Goal: Information Seeking & Learning: Check status

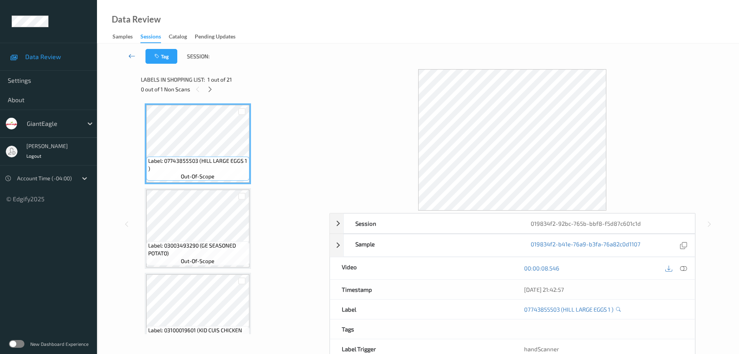
click at [135, 51] on link at bounding box center [131, 56] width 27 height 15
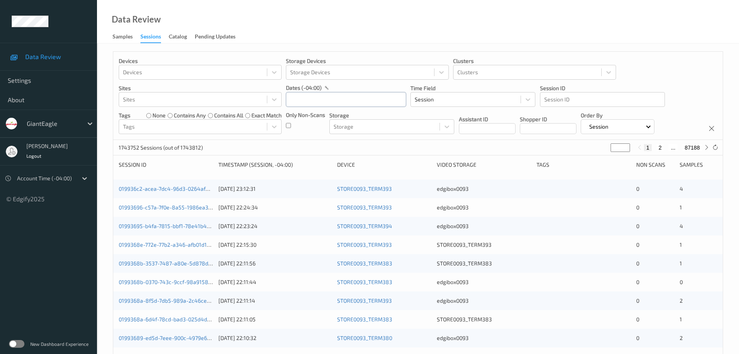
click at [308, 94] on input "text" at bounding box center [346, 99] width 120 height 15
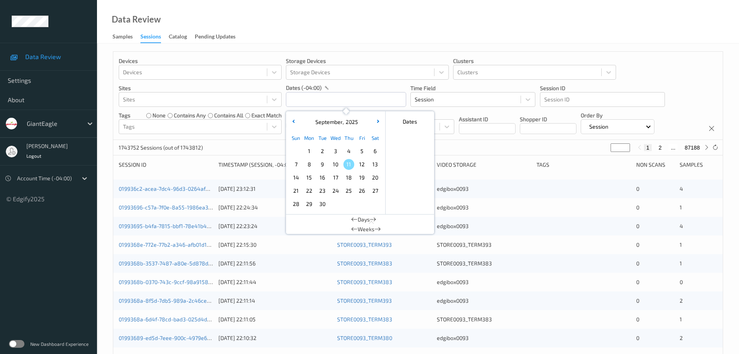
click at [308, 162] on span "8" at bounding box center [309, 164] width 11 height 11
type input "[DATE] 00:00 -> [DATE] 23:59"
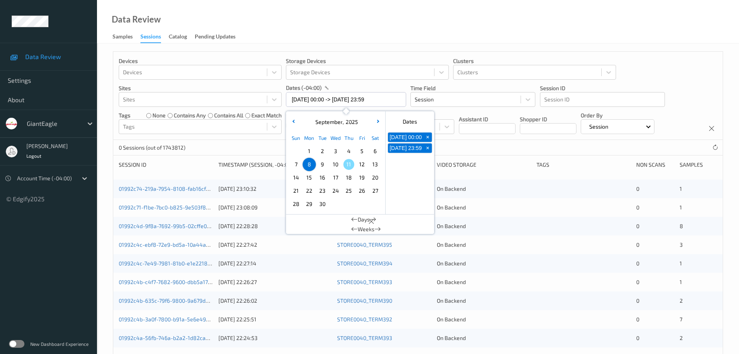
click at [273, 23] on div "Data Review Samples Sessions Catalog Pending Updates" at bounding box center [418, 21] width 642 height 43
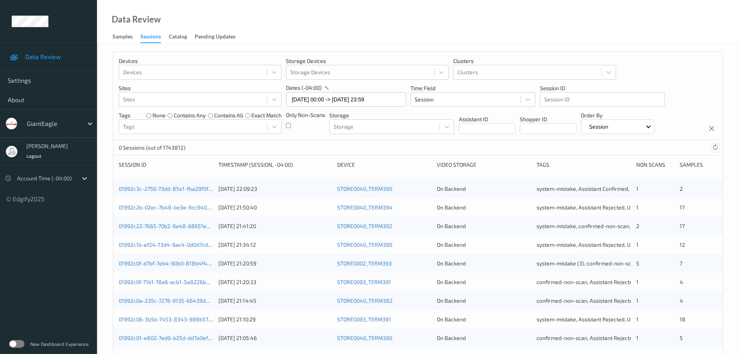
click at [715, 150] on icon at bounding box center [716, 147] width 6 height 6
click at [116, 40] on div "Samples" at bounding box center [123, 38] width 20 height 10
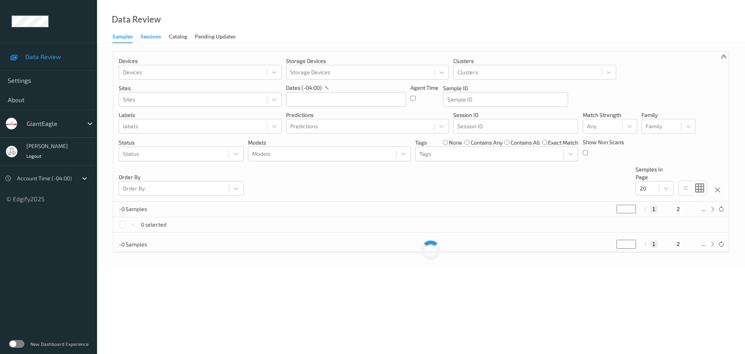
click at [144, 40] on div "Sessions" at bounding box center [151, 38] width 21 height 10
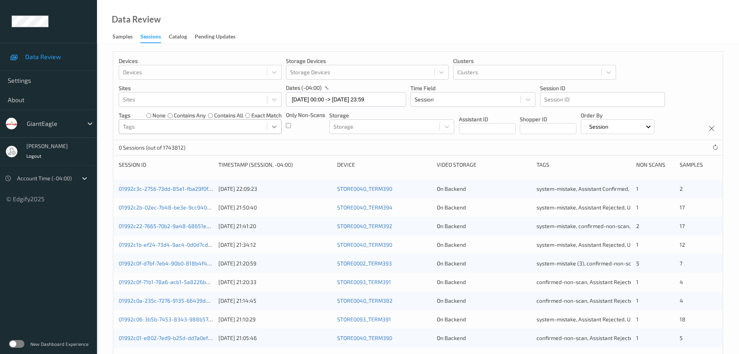
click at [278, 132] on div at bounding box center [274, 127] width 14 height 14
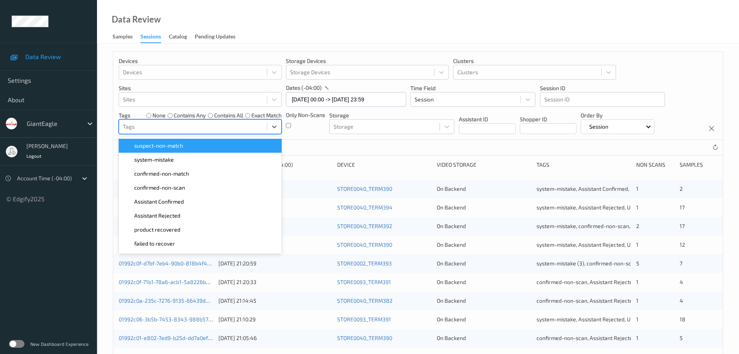
click at [286, 130] on div "Devices Devices Storage Devices Storage Devices Clusters Clusters Sites Sites d…" at bounding box center [418, 96] width 610 height 88
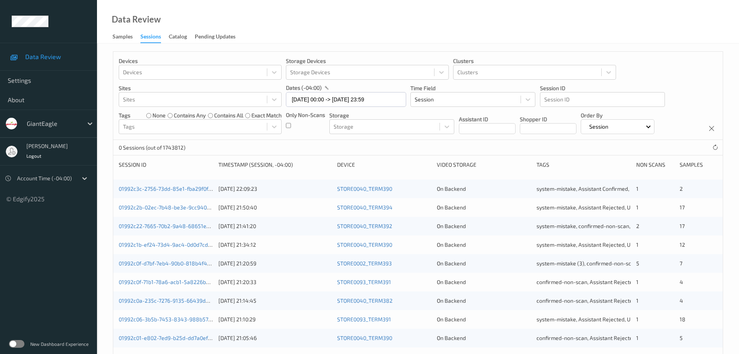
click at [292, 125] on div "Only Non-Scans" at bounding box center [305, 122] width 39 height 23
click at [290, 126] on div "Only Non-Scans" at bounding box center [305, 122] width 39 height 23
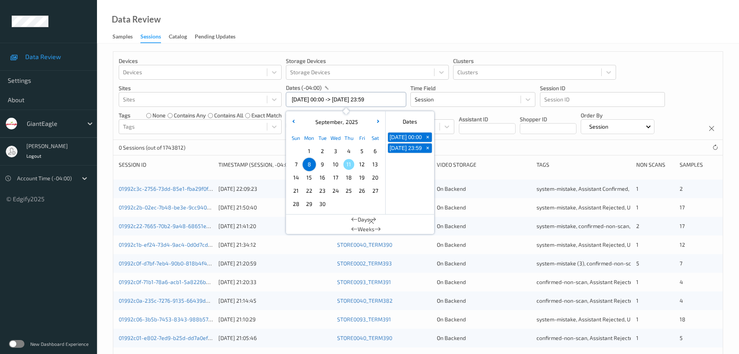
click at [315, 100] on input "08/09/2025 00:00 -> 08/09/2025 23:59" at bounding box center [346, 99] width 120 height 15
click at [312, 165] on span "8" at bounding box center [309, 164] width 11 height 11
type input "08/09/2025 00:00 -> 08/09/2025 23:59"
click at [359, 47] on div "Devices Devices Storage Devices Storage Devices Clusters Clusters Sites Sites d…" at bounding box center [418, 313] width 642 height 541
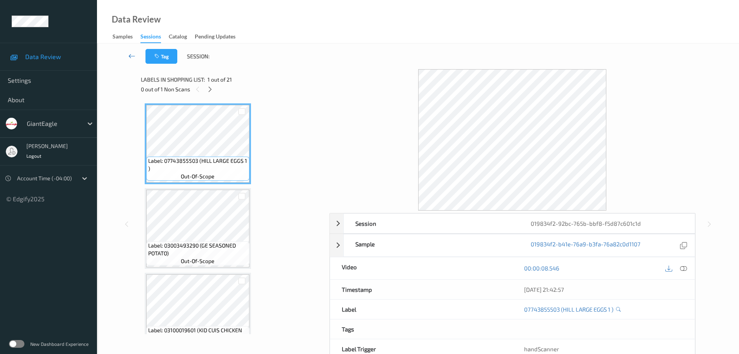
click at [127, 58] on link at bounding box center [131, 56] width 27 height 15
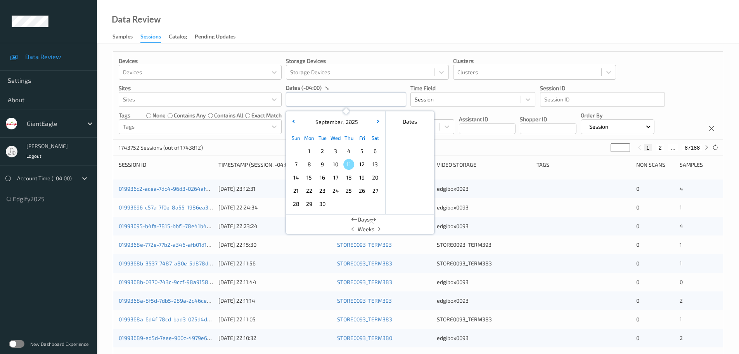
click at [322, 100] on input "text" at bounding box center [346, 99] width 120 height 15
click at [312, 165] on span "8" at bounding box center [309, 164] width 11 height 11
type input "[DATE] 00:00 -> [DATE] 23:59"
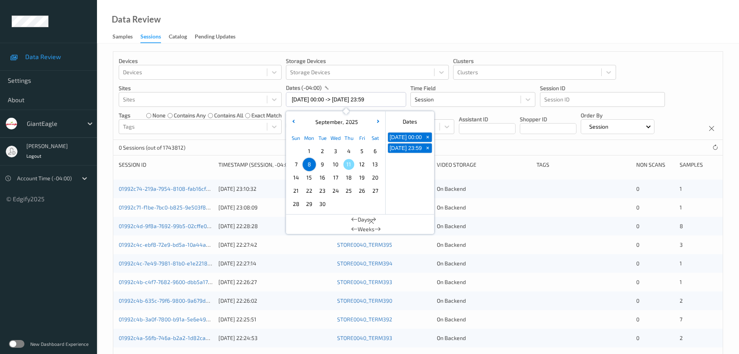
click at [345, 35] on div "Data Review Samples Sessions Catalog Pending Updates" at bounding box center [418, 21] width 642 height 43
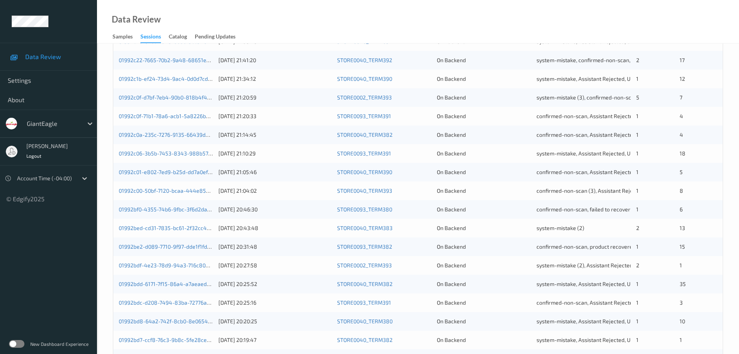
scroll to position [231, 0]
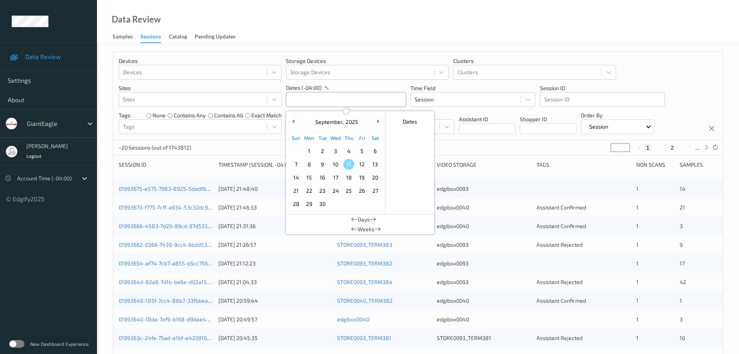
click at [298, 102] on input "text" at bounding box center [346, 99] width 120 height 15
click at [311, 163] on span "8" at bounding box center [309, 164] width 11 height 11
type input "[DATE] 00:00 -> [DATE] 23:59"
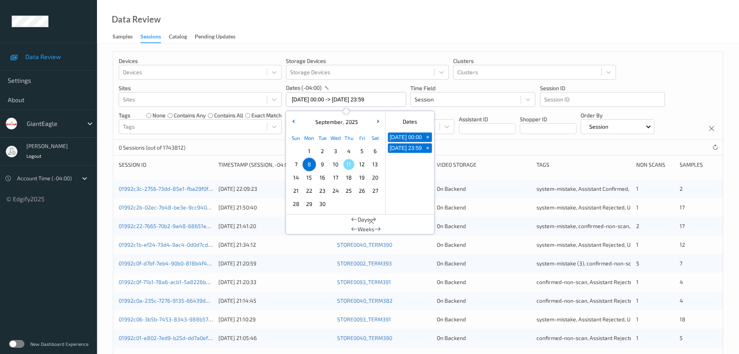
click at [347, 33] on div "Data Review Samples Sessions Catalog Pending Updates" at bounding box center [418, 21] width 642 height 43
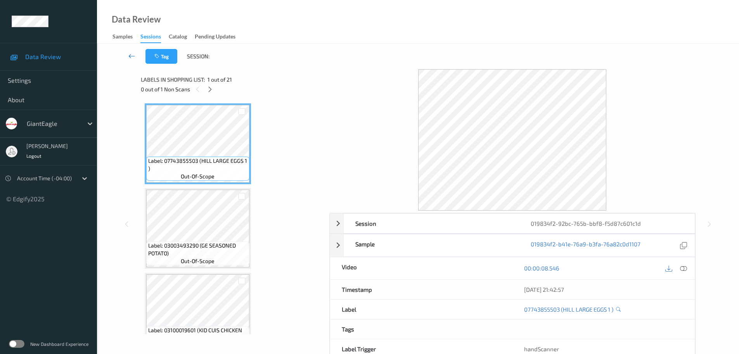
click at [132, 56] on icon at bounding box center [131, 56] width 7 height 8
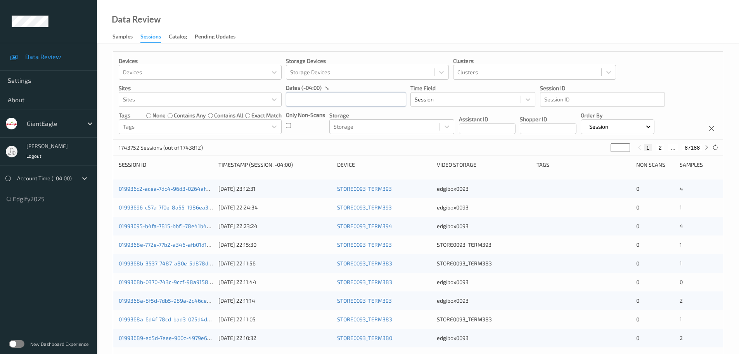
click at [342, 99] on input "text" at bounding box center [346, 99] width 120 height 15
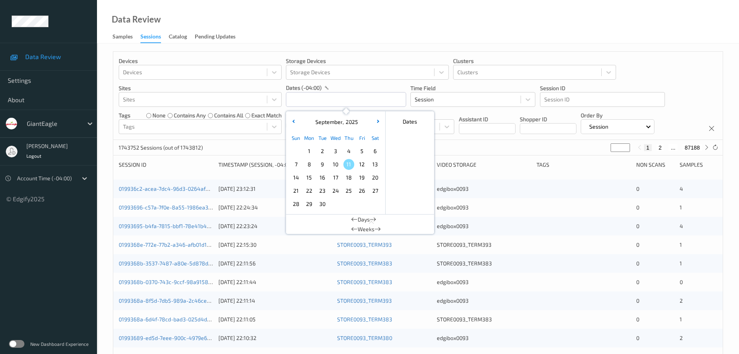
click at [309, 168] on span "8" at bounding box center [309, 164] width 11 height 11
type input "[DATE] 00:00 -> [DATE] 23:59"
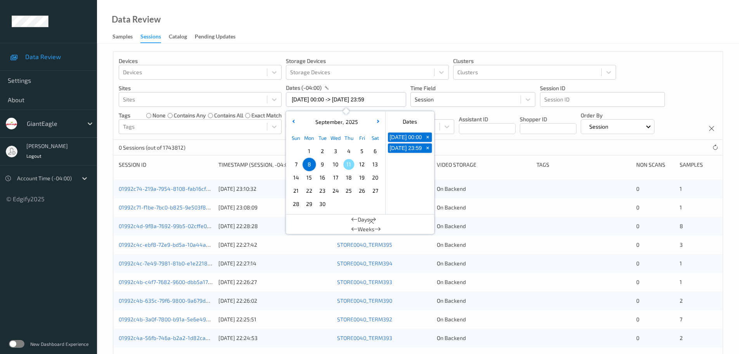
click at [587, 242] on div at bounding box center [584, 245] width 94 height 8
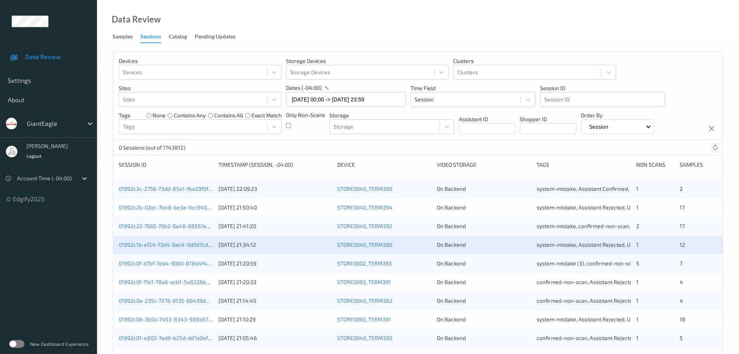
click at [712, 149] on div at bounding box center [715, 147] width 9 height 9
click at [712, 148] on div at bounding box center [715, 147] width 9 height 9
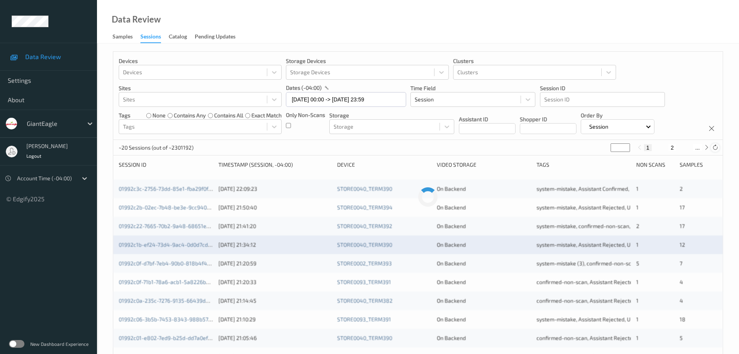
click at [712, 148] on div at bounding box center [715, 147] width 9 height 9
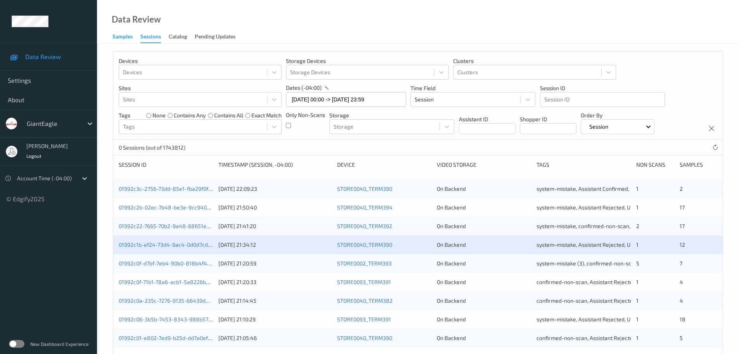
click at [128, 38] on div "Samples" at bounding box center [123, 38] width 20 height 10
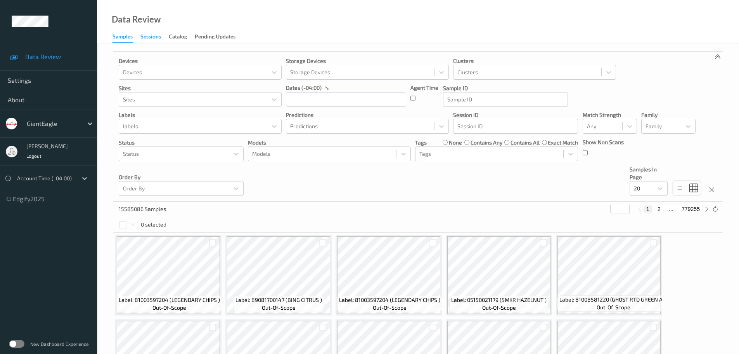
click at [148, 35] on div "Sessions" at bounding box center [151, 38] width 21 height 10
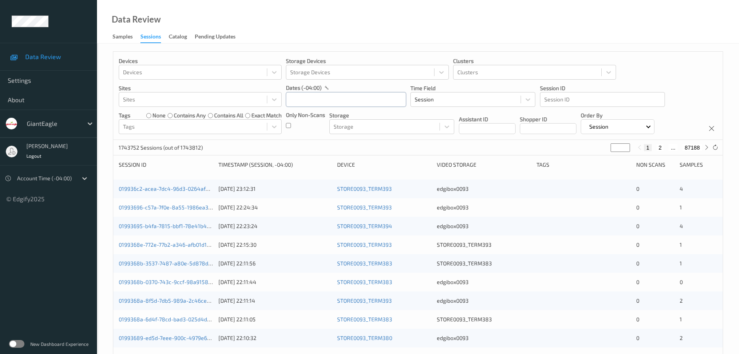
click at [295, 102] on input "text" at bounding box center [346, 99] width 120 height 15
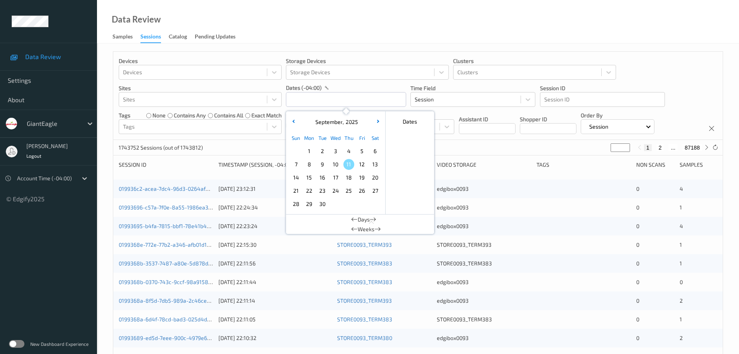
click at [305, 166] on span "8" at bounding box center [309, 164] width 11 height 11
type input "[DATE] 00:00 -> [DATE] 23:59"
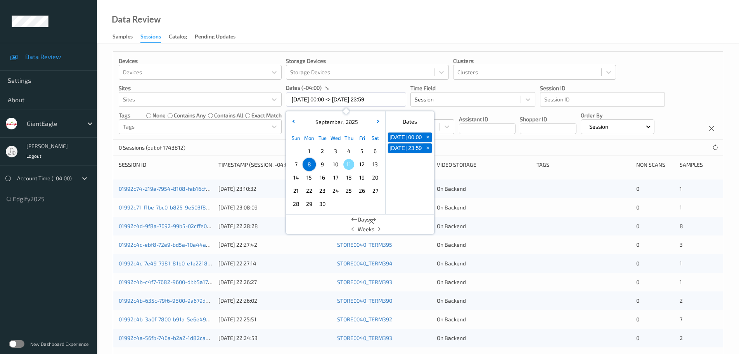
drag, startPoint x: 227, startPoint y: 142, endPoint x: 240, endPoint y: 141, distance: 12.9
click at [227, 142] on div "0 Sessions (out of 1743812)" at bounding box center [418, 148] width 610 height 16
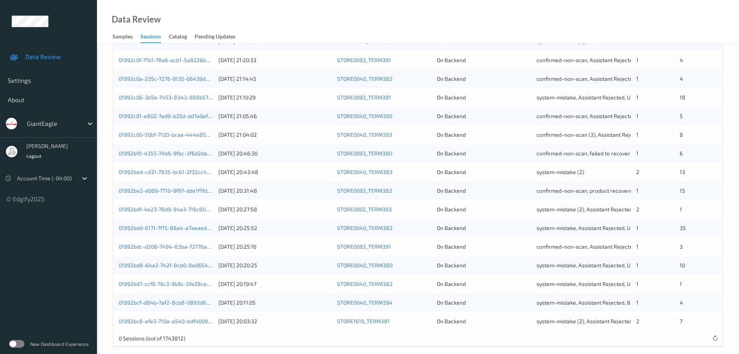
scroll to position [231, 0]
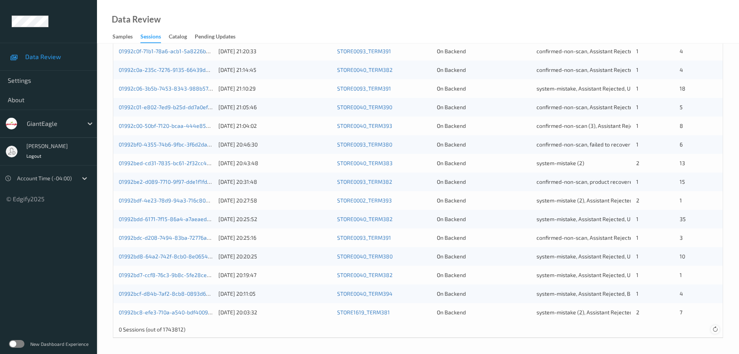
click at [715, 326] on icon at bounding box center [716, 329] width 6 height 6
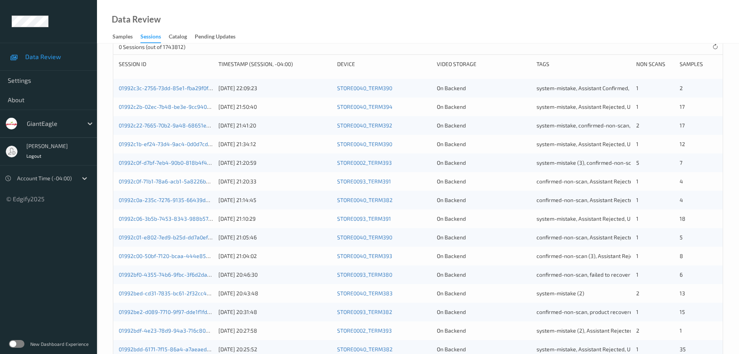
scroll to position [0, 0]
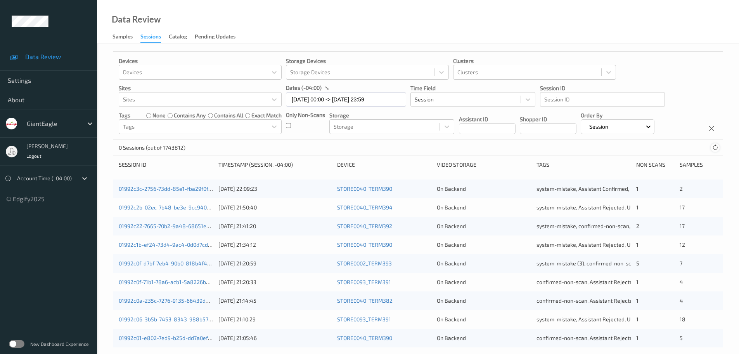
click at [715, 144] on div at bounding box center [715, 147] width 9 height 9
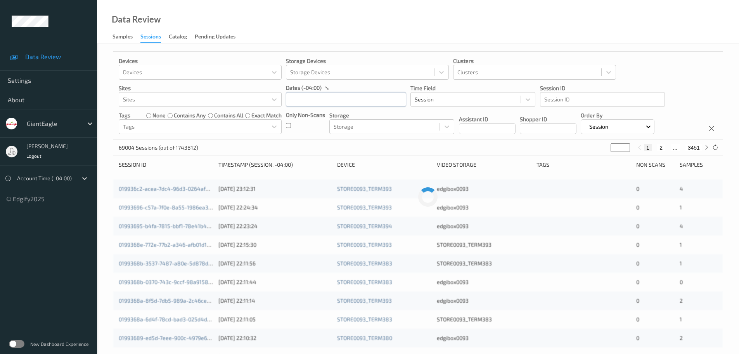
click at [304, 101] on input "text" at bounding box center [346, 99] width 120 height 15
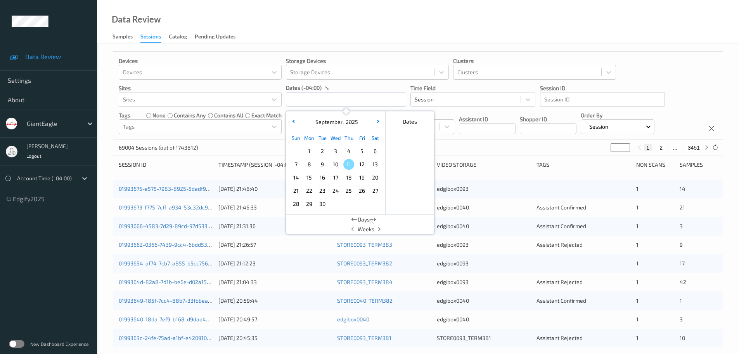
click at [312, 165] on span "8" at bounding box center [309, 164] width 11 height 11
type input "08/09/2025 00:00 -> 08/09/2025 23:59"
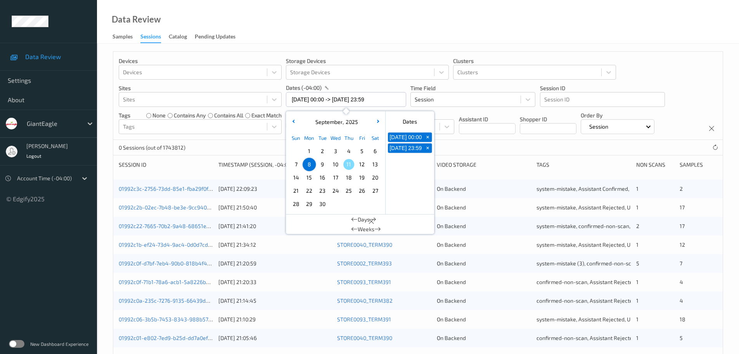
click at [342, 41] on div "Data Review Samples Sessions Catalog Pending Updates" at bounding box center [418, 21] width 642 height 43
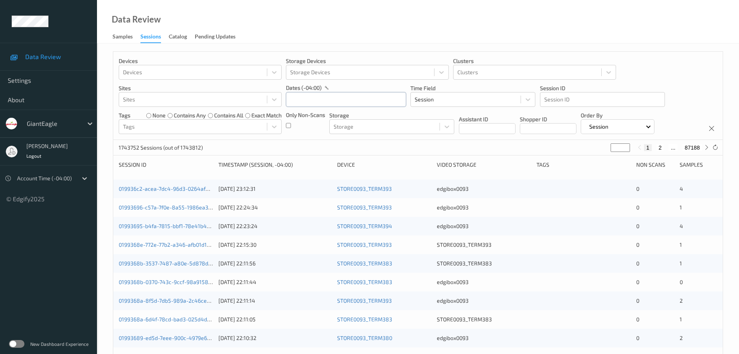
click at [320, 97] on input "text" at bounding box center [346, 99] width 120 height 15
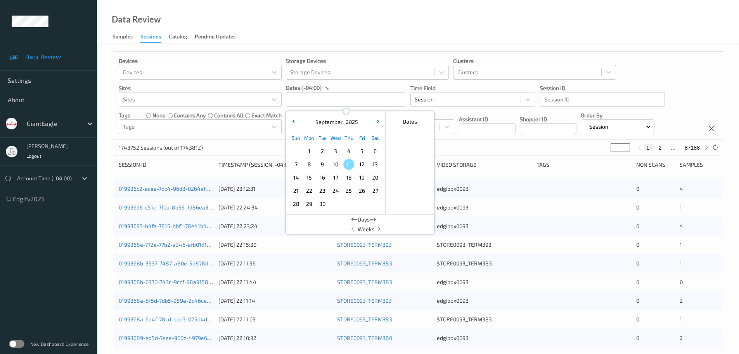
click at [682, 75] on div "Devices Devices Storage Devices Storage Devices Clusters Clusters Sites Sites d…" at bounding box center [418, 96] width 610 height 88
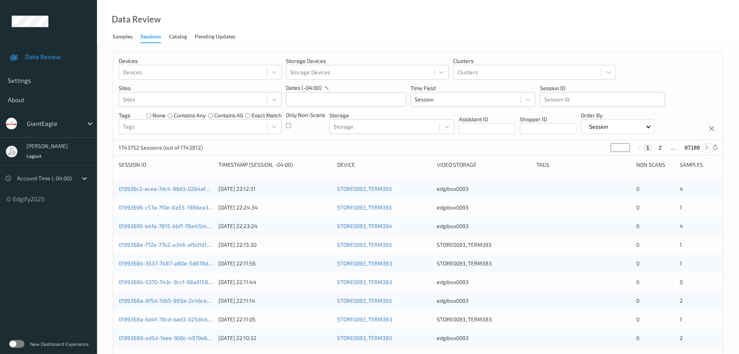
click at [704, 148] on icon at bounding box center [707, 147] width 6 height 6
type input "*"
click at [704, 148] on icon at bounding box center [707, 147] width 6 height 6
type input "*"
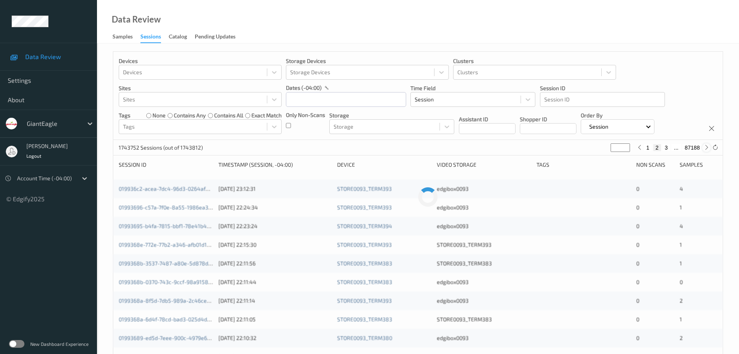
type input "*"
click at [704, 148] on icon at bounding box center [707, 147] width 6 height 6
type input "*"
click at [704, 148] on icon at bounding box center [707, 147] width 6 height 6
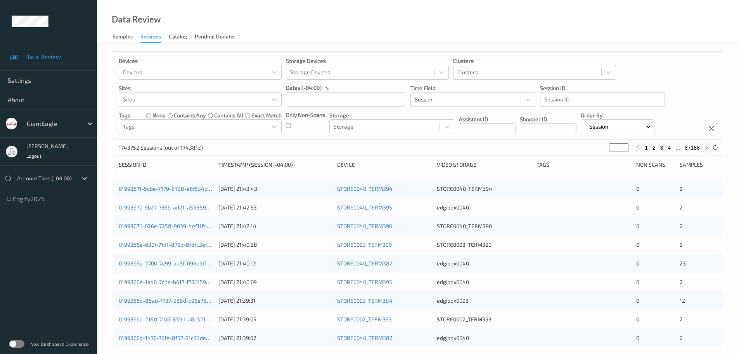
type input "*"
click at [710, 149] on icon at bounding box center [707, 147] width 6 height 6
type input "*"
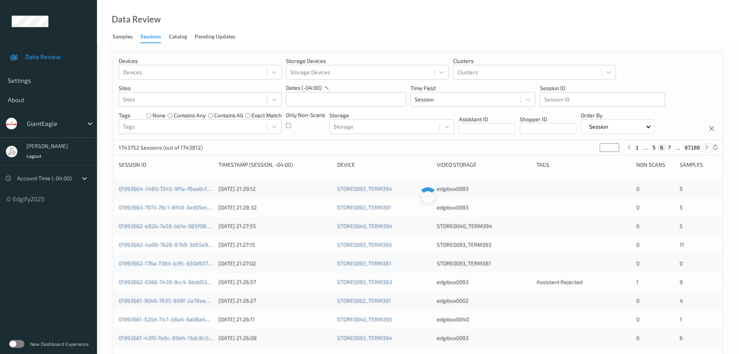
click at [710, 149] on icon at bounding box center [707, 147] width 6 height 6
type input "*"
click at [710, 149] on icon at bounding box center [707, 147] width 6 height 6
type input "*"
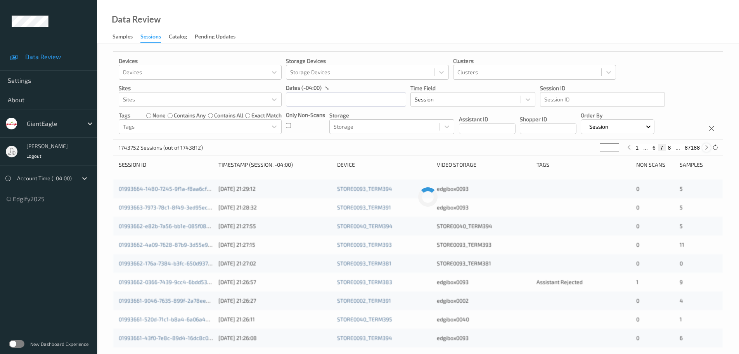
type input "*"
click at [710, 149] on icon at bounding box center [707, 147] width 6 height 6
type input "*"
click at [710, 149] on icon at bounding box center [707, 147] width 6 height 6
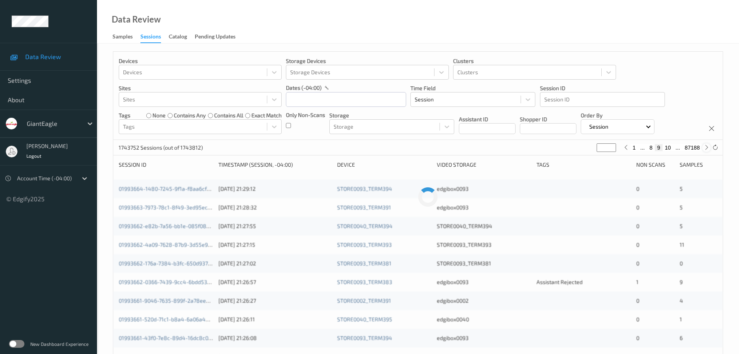
type input "**"
click at [710, 149] on icon at bounding box center [707, 147] width 6 height 6
type input "**"
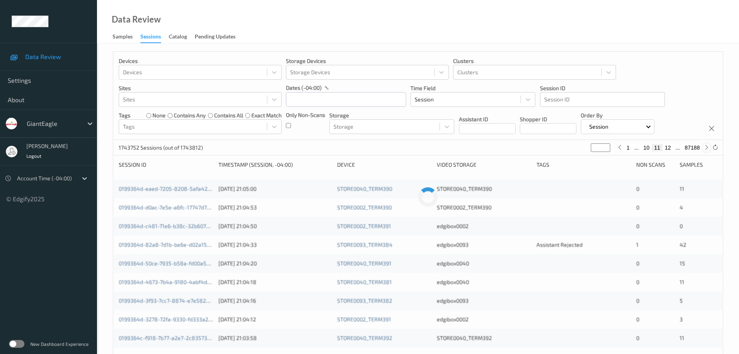
click at [710, 149] on icon at bounding box center [707, 147] width 6 height 6
type input "**"
click at [710, 149] on icon at bounding box center [707, 147] width 6 height 6
type input "**"
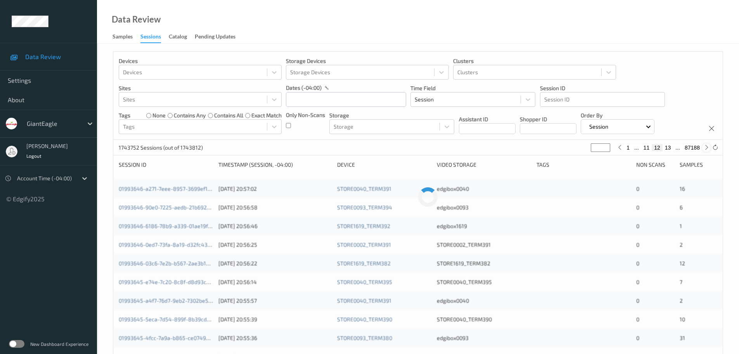
type input "**"
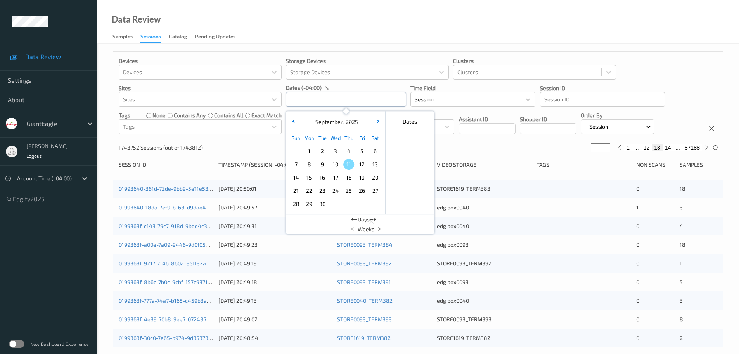
click at [326, 105] on input "text" at bounding box center [346, 99] width 120 height 15
click at [312, 162] on span "8" at bounding box center [309, 164] width 11 height 11
type input "08/09/2025 00:00"
type input "*"
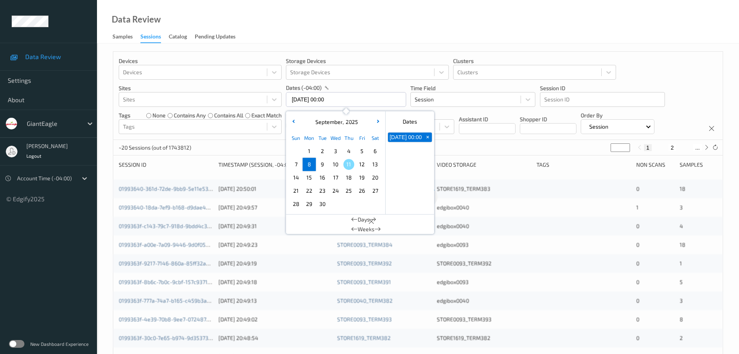
click at [312, 162] on span "8" at bounding box center [309, 164] width 11 height 11
type input "08/09/2025 00:00 -> 08/09/2025 23:59"
click at [335, 34] on div "Data Review Samples Sessions Catalog Pending Updates" at bounding box center [418, 21] width 642 height 43
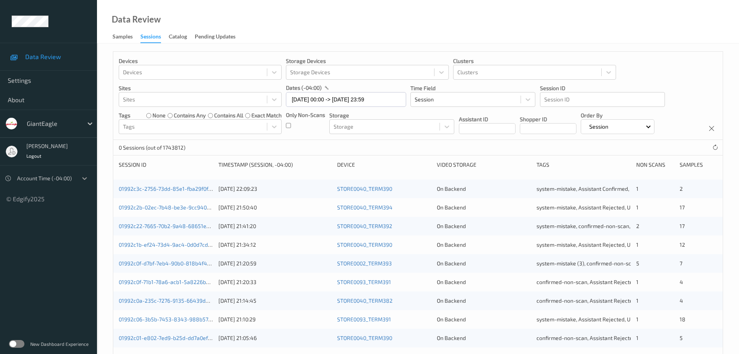
click at [82, 179] on icon at bounding box center [85, 178] width 8 height 8
